Goal: Task Accomplishment & Management: Manage account settings

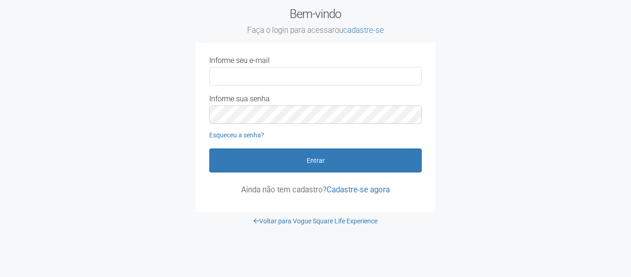
type input "**********"
click at [289, 177] on form "**********" at bounding box center [315, 124] width 212 height 137
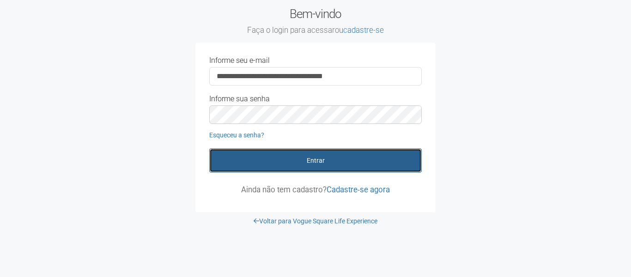
click at [297, 162] on button "Entrar" at bounding box center [315, 160] width 212 height 24
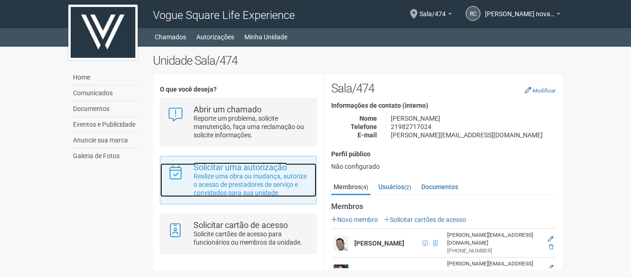
click at [250, 184] on p "Realize uma obra ou mudança, autorize o acesso de prestadores de serviço e conv…" at bounding box center [251, 184] width 116 height 25
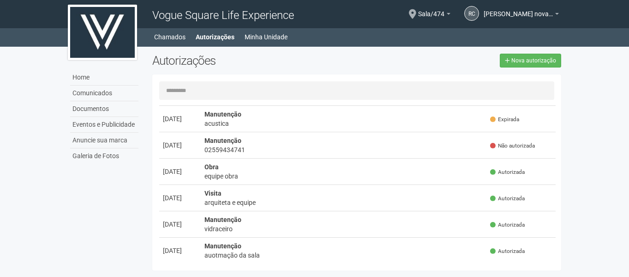
scroll to position [139, 0]
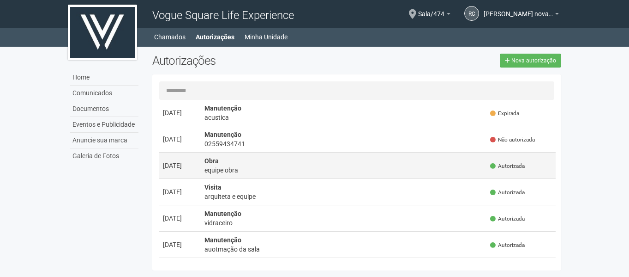
click at [284, 166] on div "equipe obra" at bounding box center [344, 169] width 279 height 9
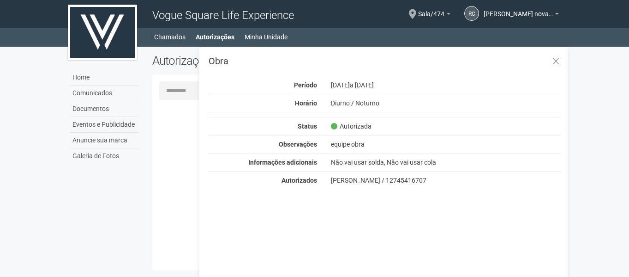
scroll to position [0, 0]
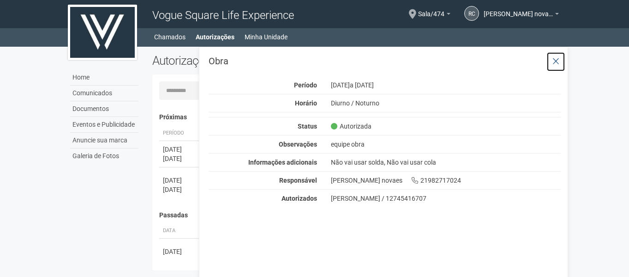
click at [558, 59] on icon at bounding box center [556, 61] width 7 height 9
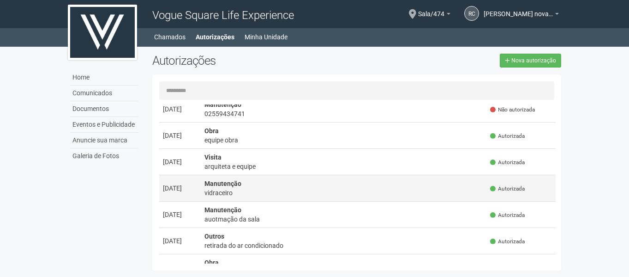
scroll to position [185, 0]
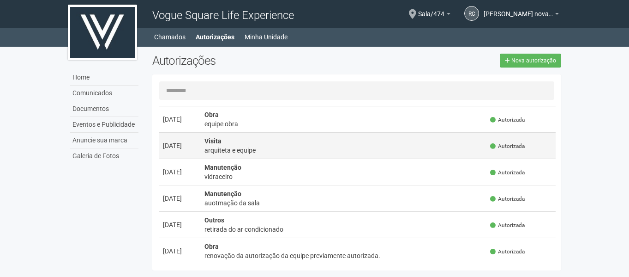
click at [311, 147] on div "arquiteta e equipe" at bounding box center [344, 149] width 279 height 9
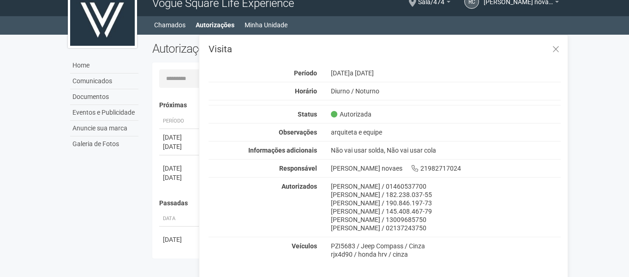
scroll to position [14, 0]
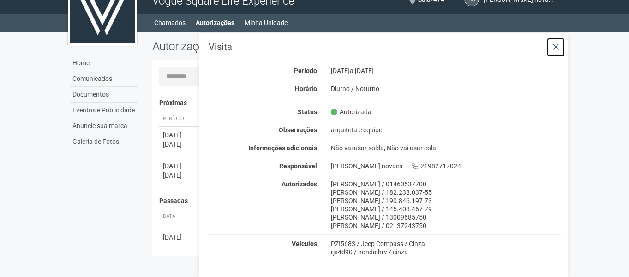
click at [554, 47] on icon at bounding box center [556, 46] width 7 height 9
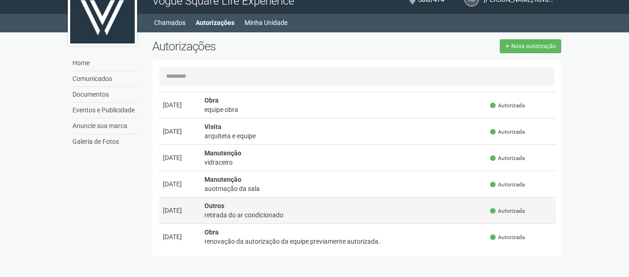
scroll to position [231, 0]
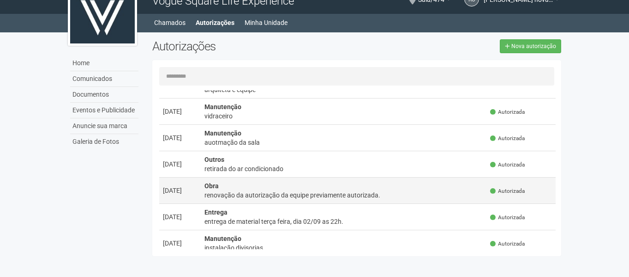
click at [365, 195] on div "renovação da autorização da equipe previamente autorizada." at bounding box center [344, 194] width 279 height 9
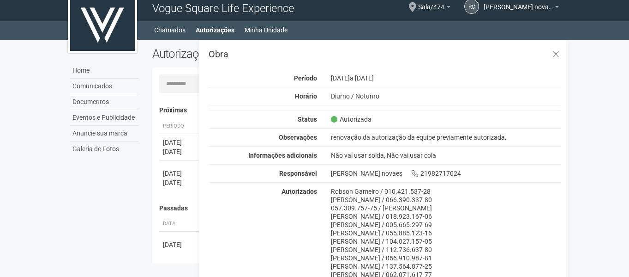
scroll to position [0, 0]
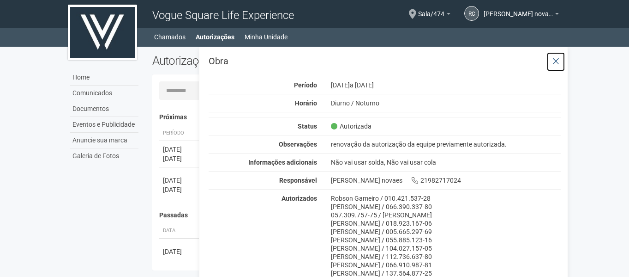
click at [554, 61] on icon at bounding box center [556, 61] width 7 height 9
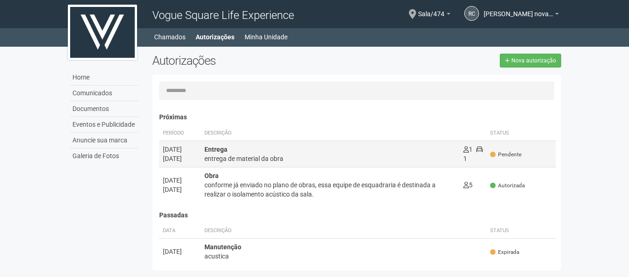
click at [329, 159] on div "entrega de material da obra" at bounding box center [331, 158] width 252 height 9
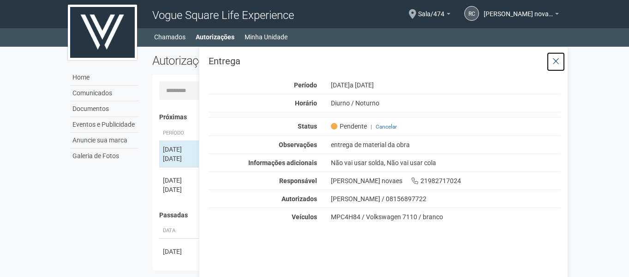
click at [558, 59] on icon at bounding box center [556, 61] width 7 height 9
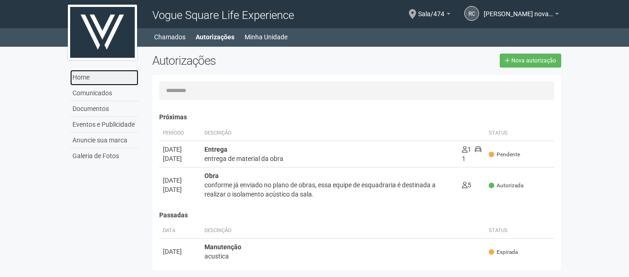
click at [94, 75] on link "Home" at bounding box center [104, 78] width 68 height 16
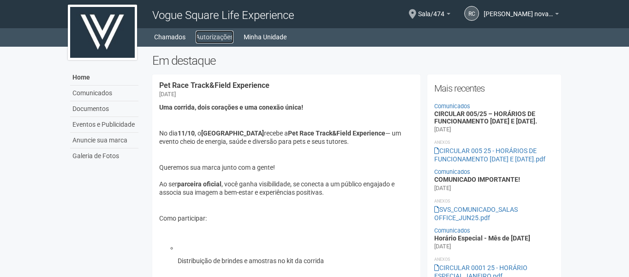
click at [226, 37] on link "Autorizações" at bounding box center [215, 36] width 38 height 13
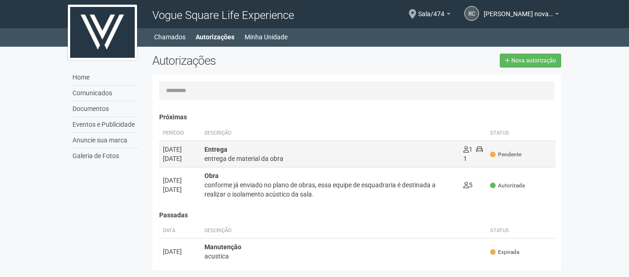
click at [204, 157] on td "Entrega entrega de material da obra 1 1" at bounding box center [330, 153] width 259 height 26
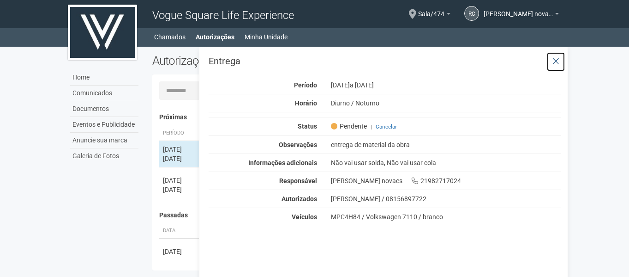
click at [560, 59] on icon at bounding box center [556, 61] width 7 height 9
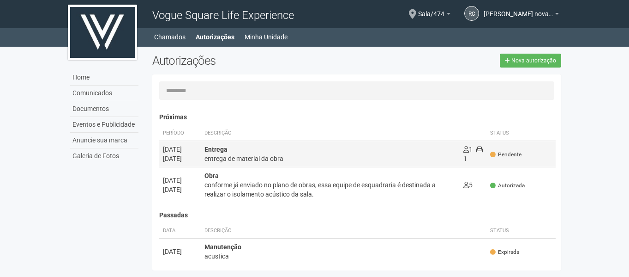
click at [303, 160] on div "entrega de material da obra" at bounding box center [331, 158] width 252 height 9
